Goal: Task Accomplishment & Management: Use online tool/utility

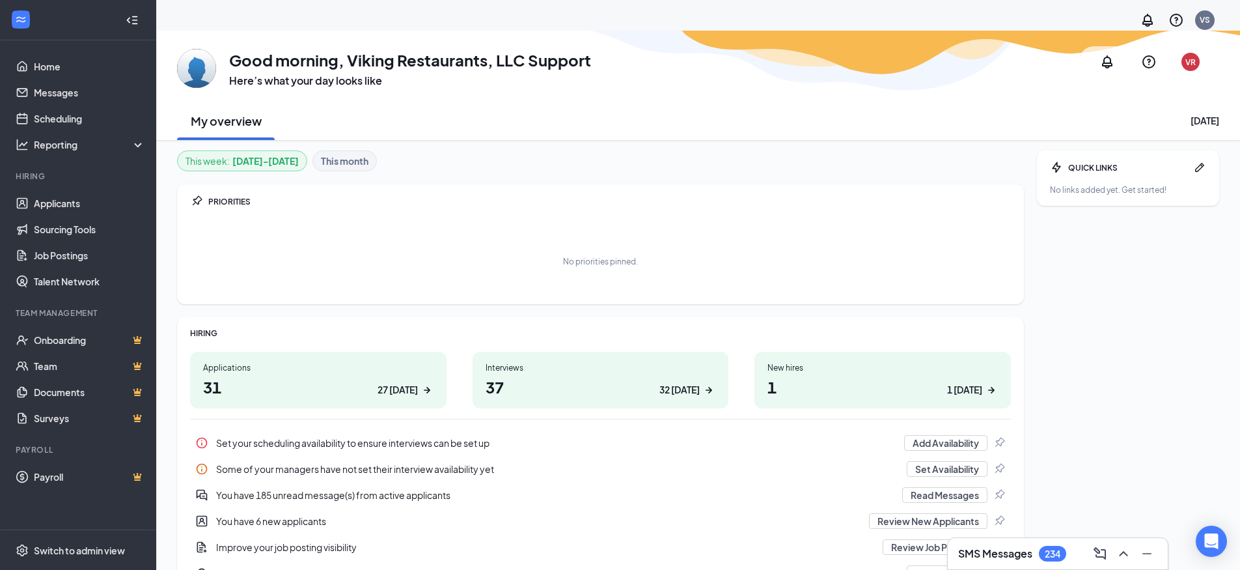
scroll to position [68, 0]
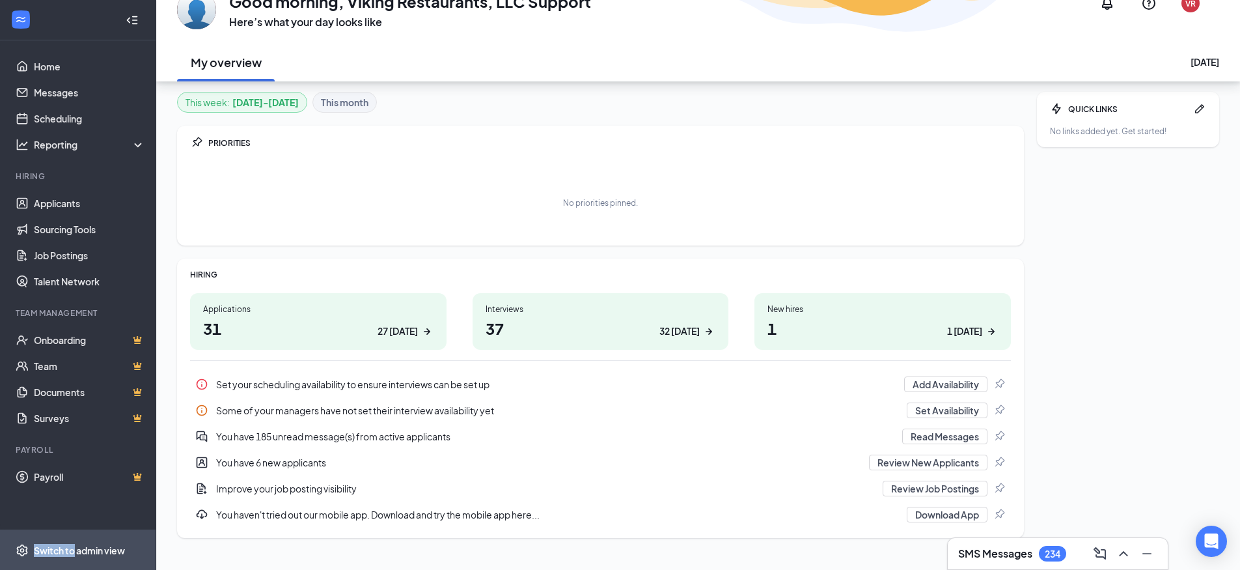
click at [74, 544] on div "Switch to admin view" at bounding box center [79, 550] width 91 height 13
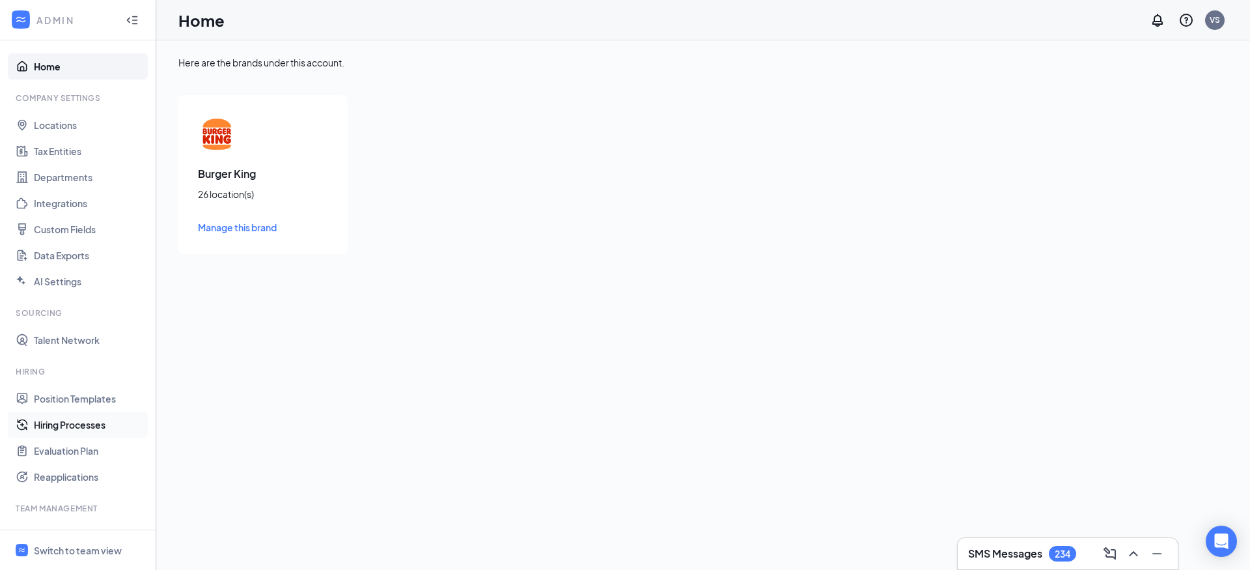
click at [65, 425] on link "Hiring Processes" at bounding box center [89, 424] width 111 height 26
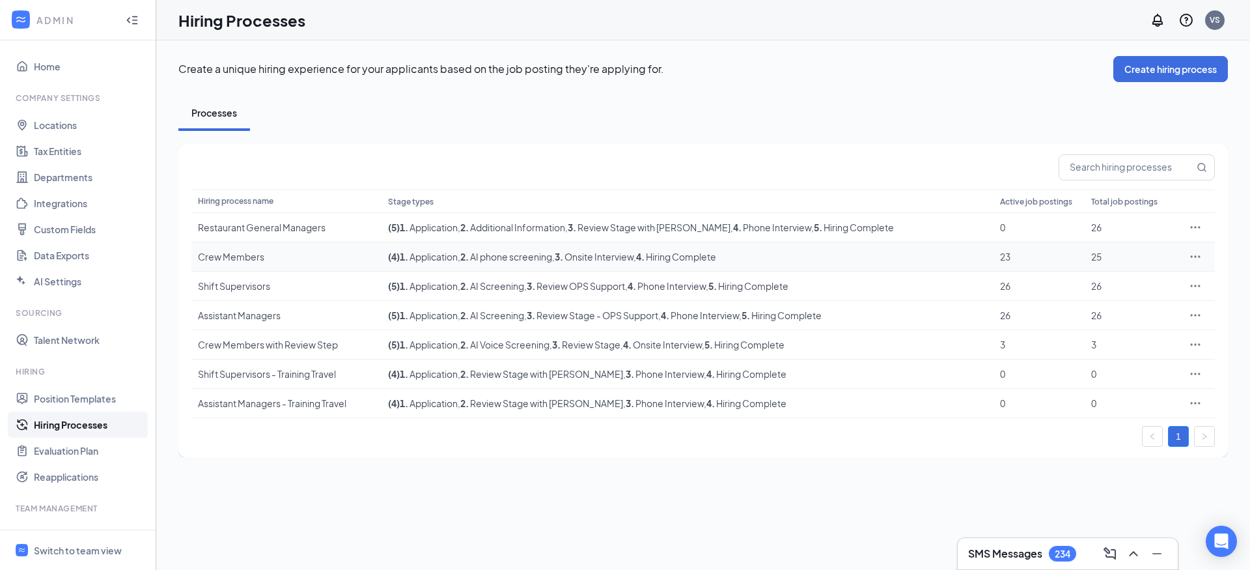
click at [238, 253] on div "Crew Members" at bounding box center [286, 256] width 177 height 13
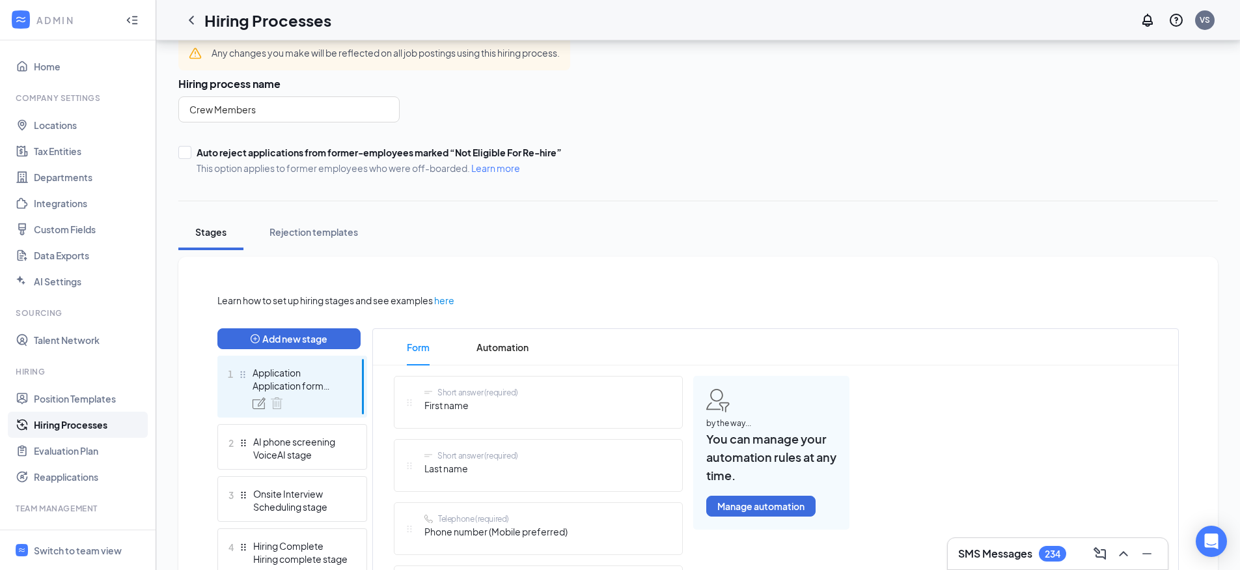
scroll to position [85, 0]
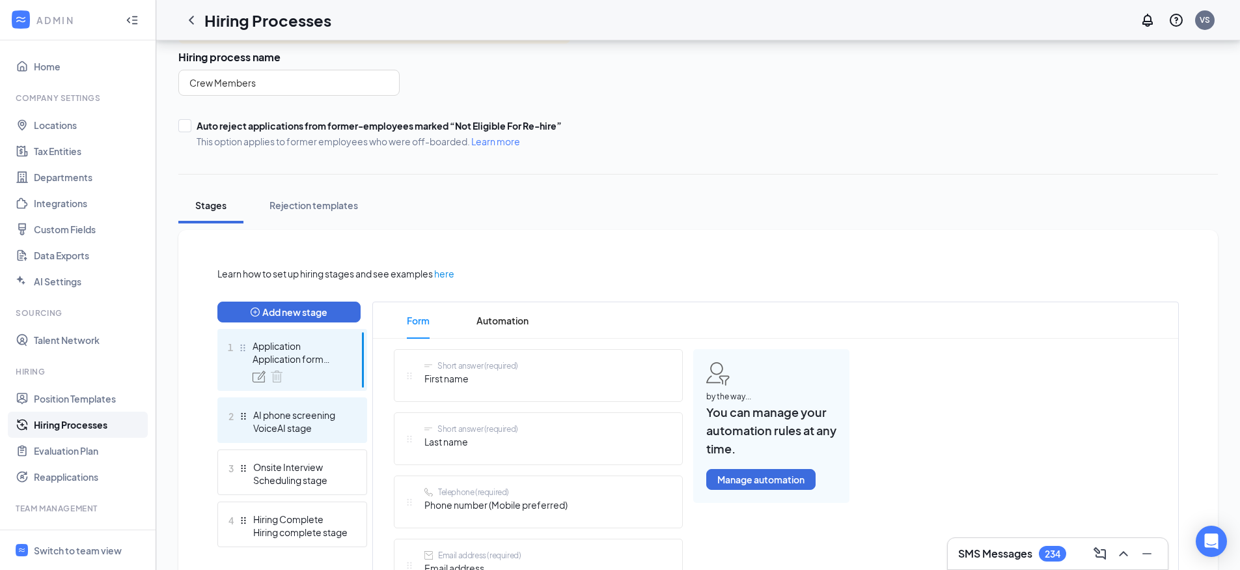
click at [281, 418] on div "AI phone screening" at bounding box center [300, 414] width 95 height 13
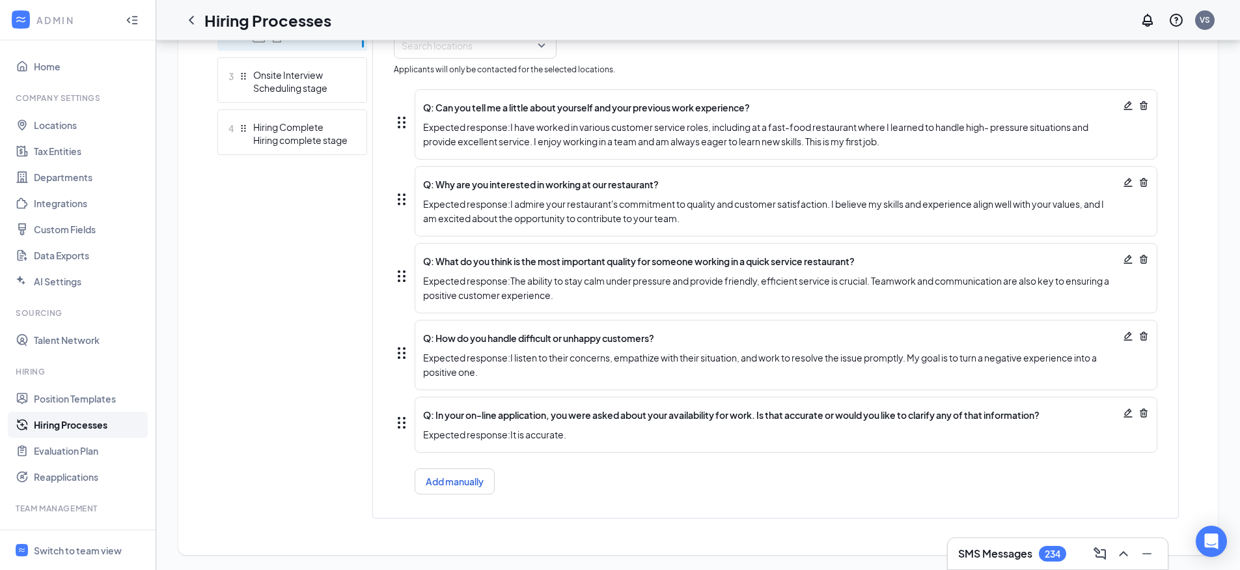
scroll to position [478, 0]
